Goal: Find specific page/section: Find specific page/section

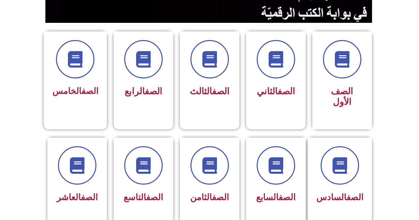
scroll to position [162, 0]
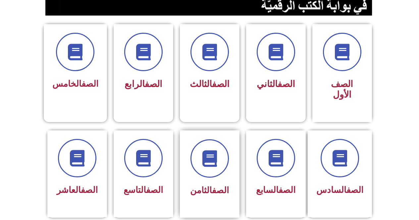
click at [230, 152] on div at bounding box center [210, 159] width 42 height 38
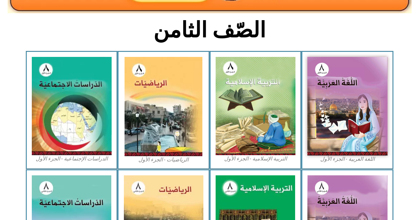
scroll to position [156, 0]
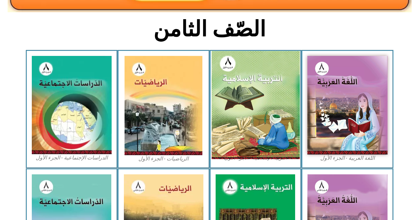
click at [232, 82] on img at bounding box center [255, 105] width 88 height 108
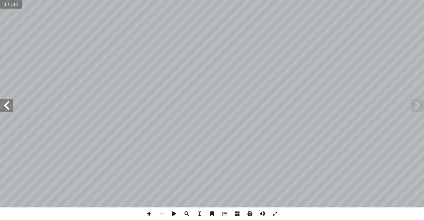
click at [5, 104] on span at bounding box center [6, 105] width 13 height 13
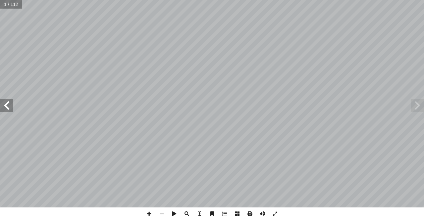
click at [5, 104] on span at bounding box center [6, 105] width 13 height 13
click at [6, 104] on span at bounding box center [6, 105] width 13 height 13
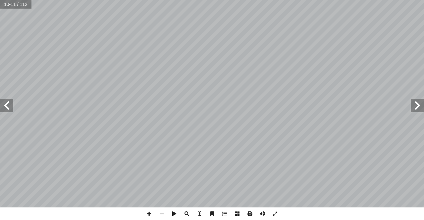
click at [6, 104] on span at bounding box center [6, 105] width 13 height 13
click at [152, 213] on span at bounding box center [149, 214] width 13 height 13
click at [152, 214] on span at bounding box center [149, 214] width 13 height 13
click at [270, 60] on html "الصفحة الرئيسية الصف الأول الصف الثاني الصف الثالث الصف الرابع الصف الخامس الصف…" at bounding box center [212, 30] width 424 height 60
